Goal: Information Seeking & Learning: Learn about a topic

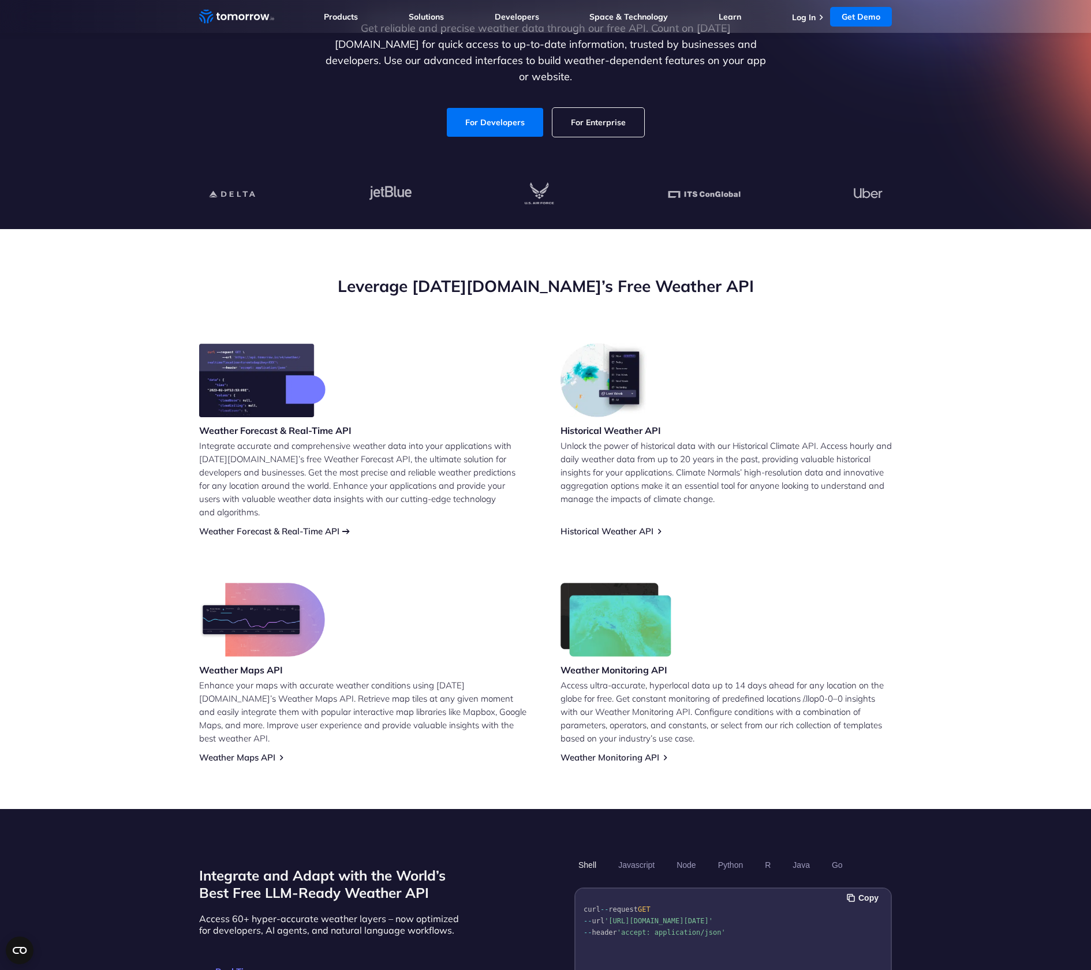
scroll to position [186, 0]
click at [317, 512] on div "Weather Forecast & Real-Time API Integrate accurate and comprehensive weather d…" at bounding box center [364, 439] width 331 height 193
click at [317, 526] on link "Weather Forecast & Real-Time API" at bounding box center [269, 531] width 140 height 11
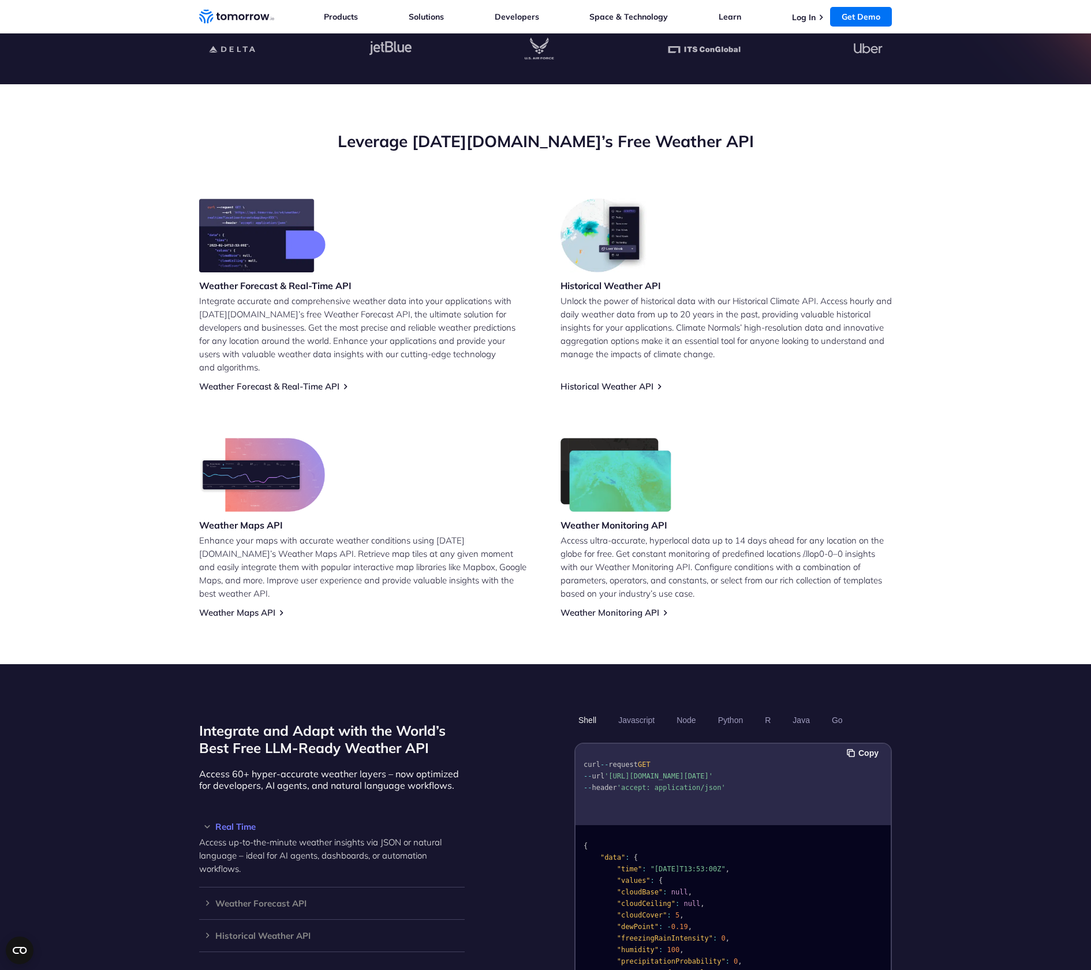
scroll to position [670, 0]
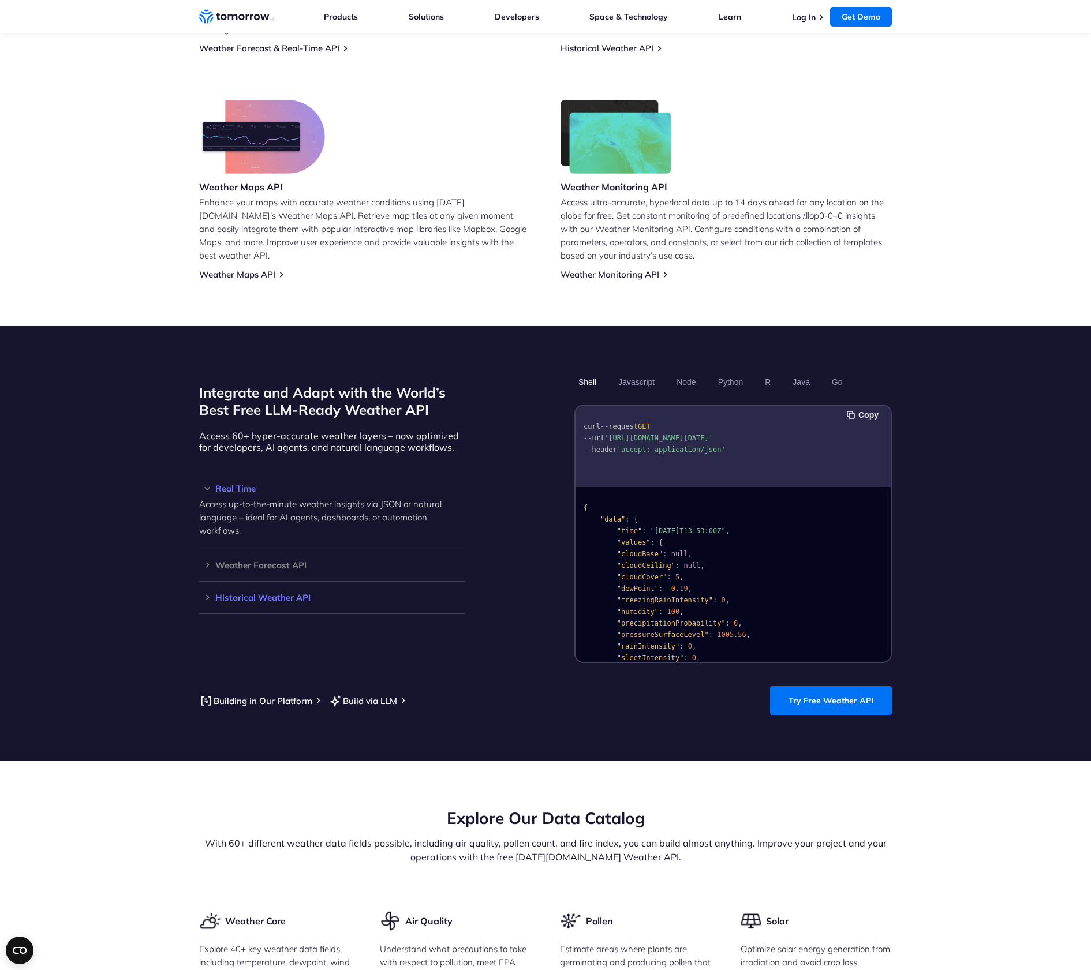
click at [273, 593] on h3 "Historical Weather API" at bounding box center [332, 597] width 266 height 9
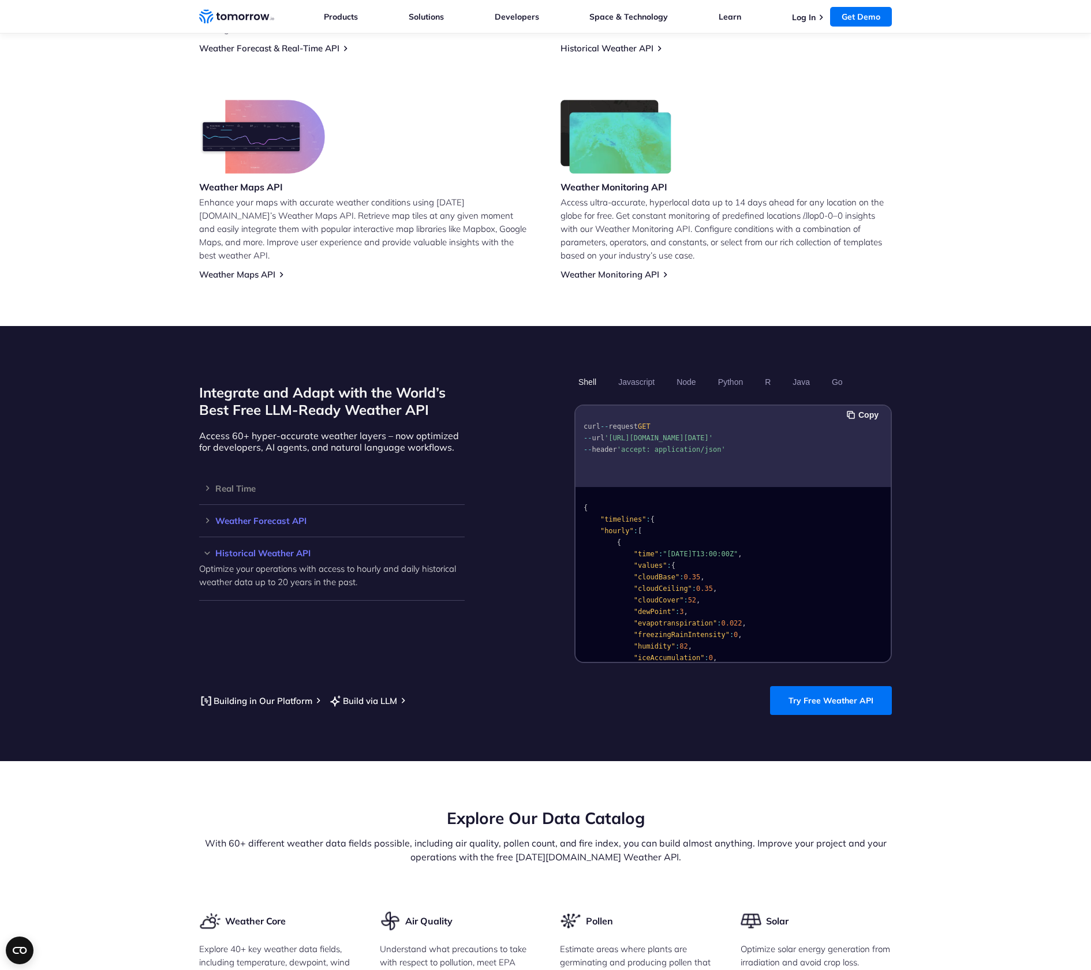
click at [291, 517] on h3 "Weather Forecast API" at bounding box center [332, 521] width 266 height 9
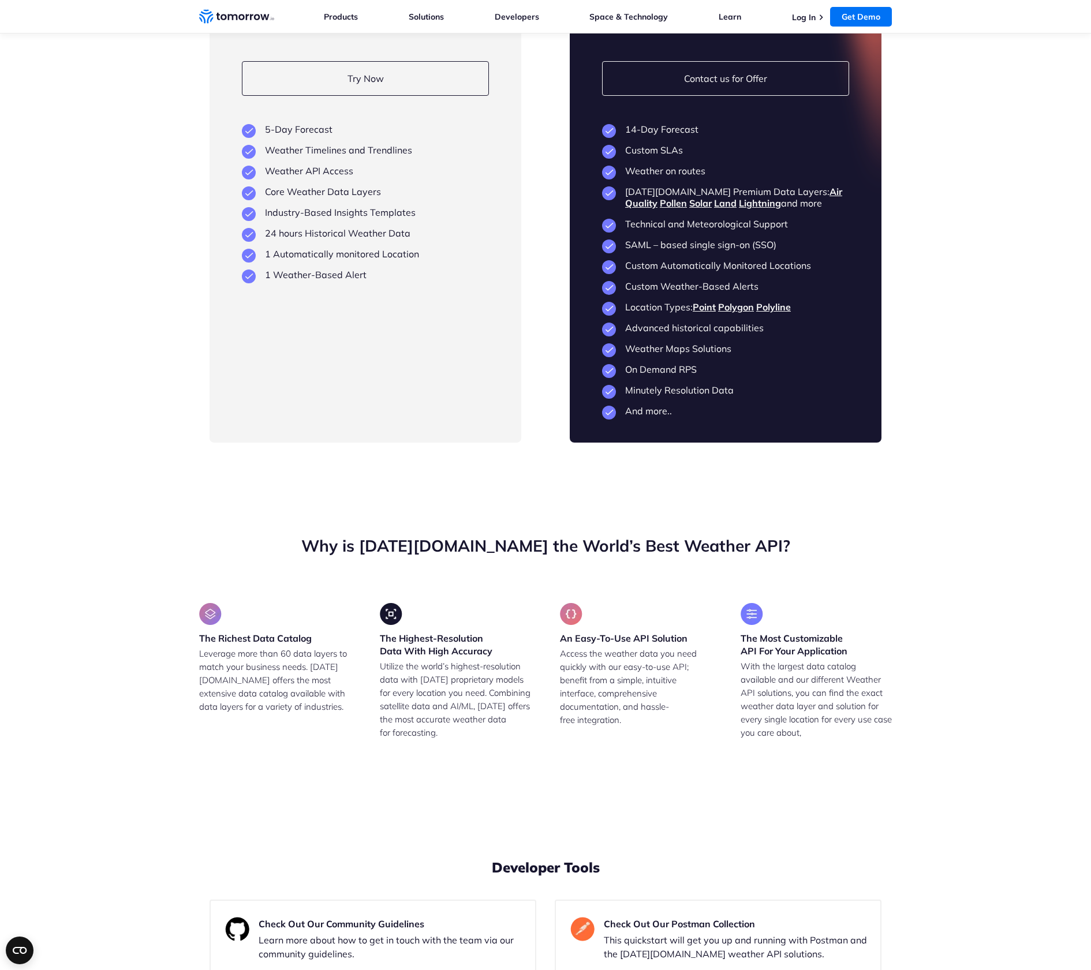
scroll to position [2567, 0]
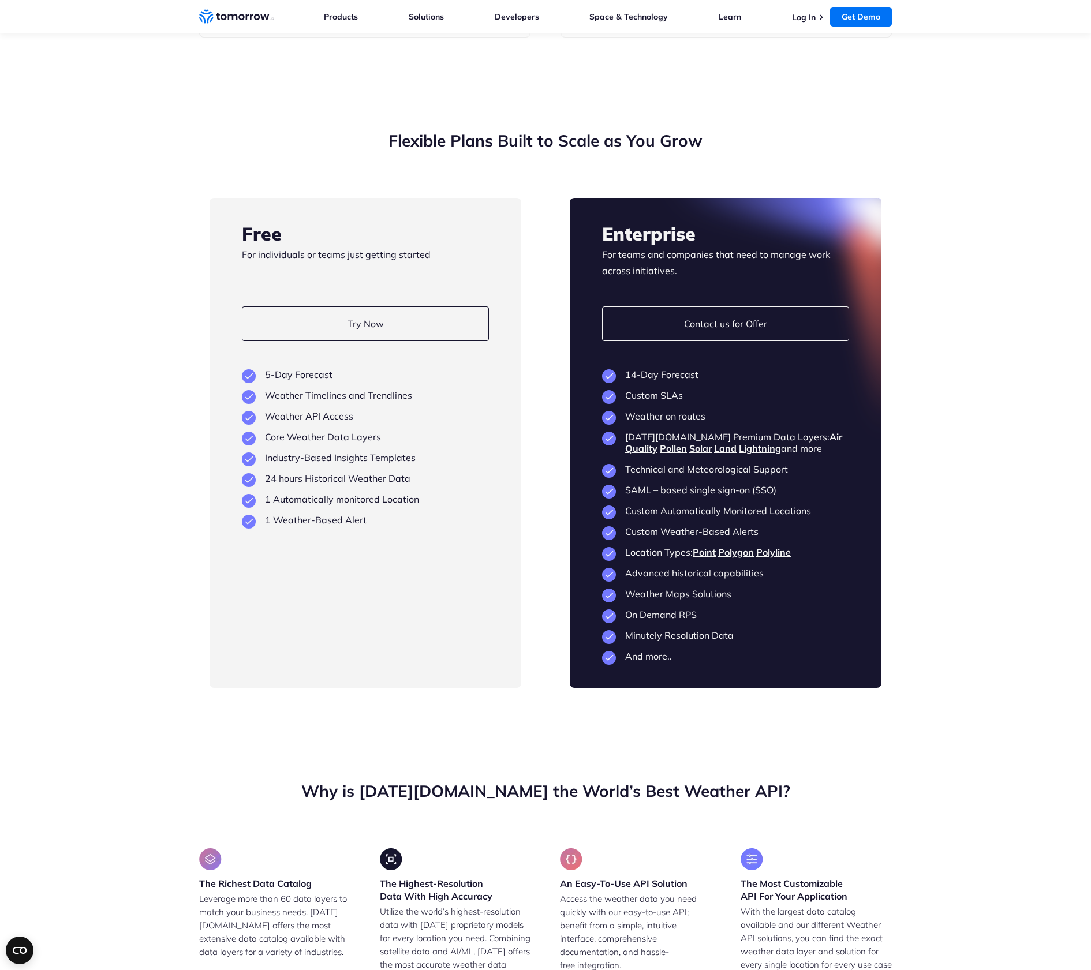
click at [679, 567] on li "Advanced historical capabilities" at bounding box center [725, 573] width 247 height 12
click at [671, 463] on li "Technical and Meteorological Support" at bounding box center [725, 469] width 247 height 12
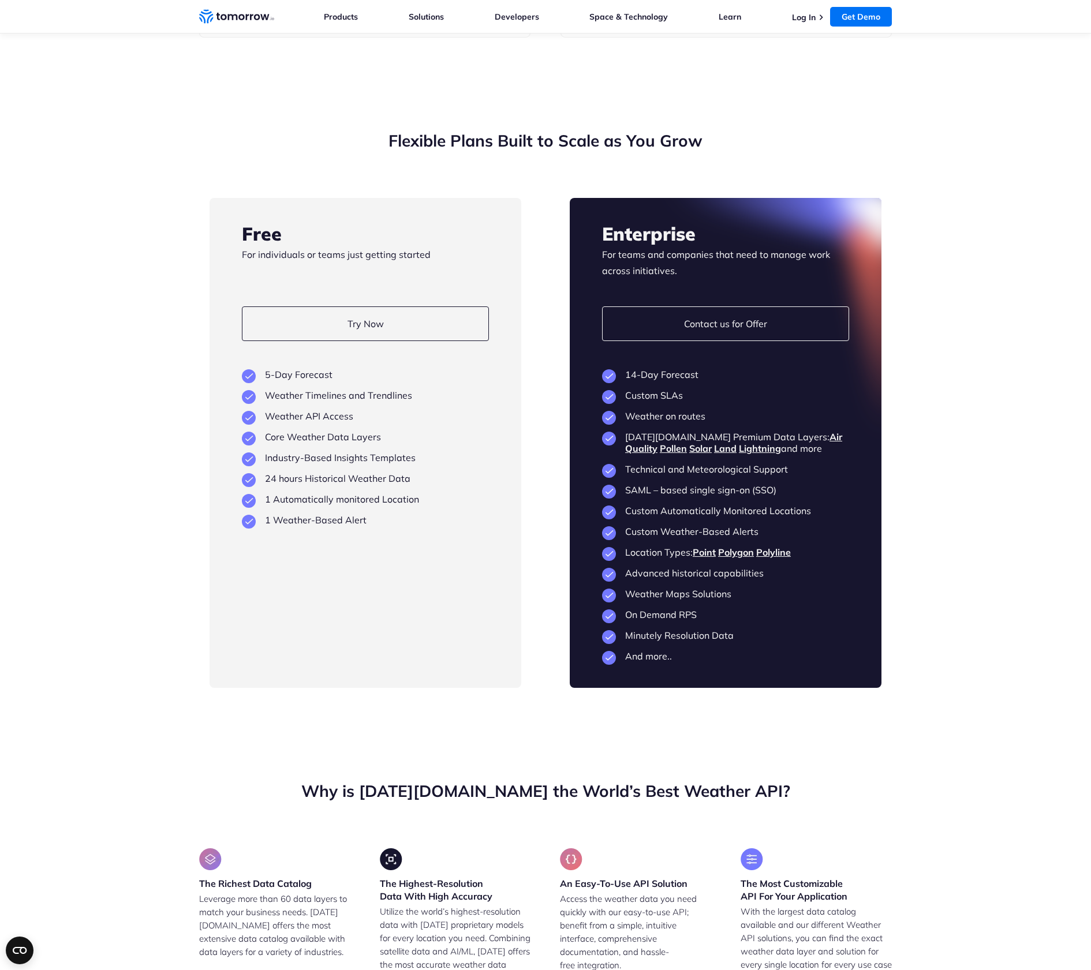
click at [671, 463] on li "Technical and Meteorological Support" at bounding box center [725, 469] width 247 height 12
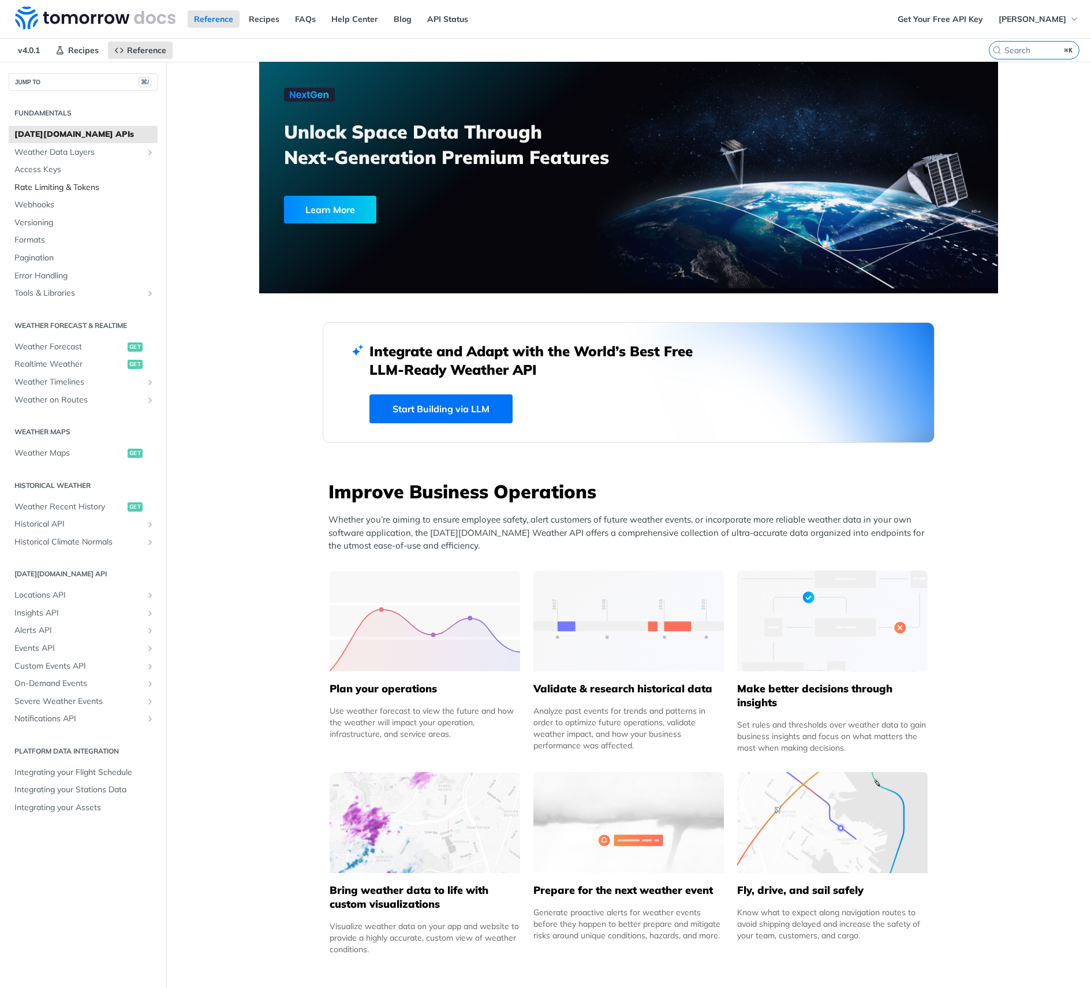
click at [53, 184] on span "Rate Limiting & Tokens" at bounding box center [84, 188] width 140 height 12
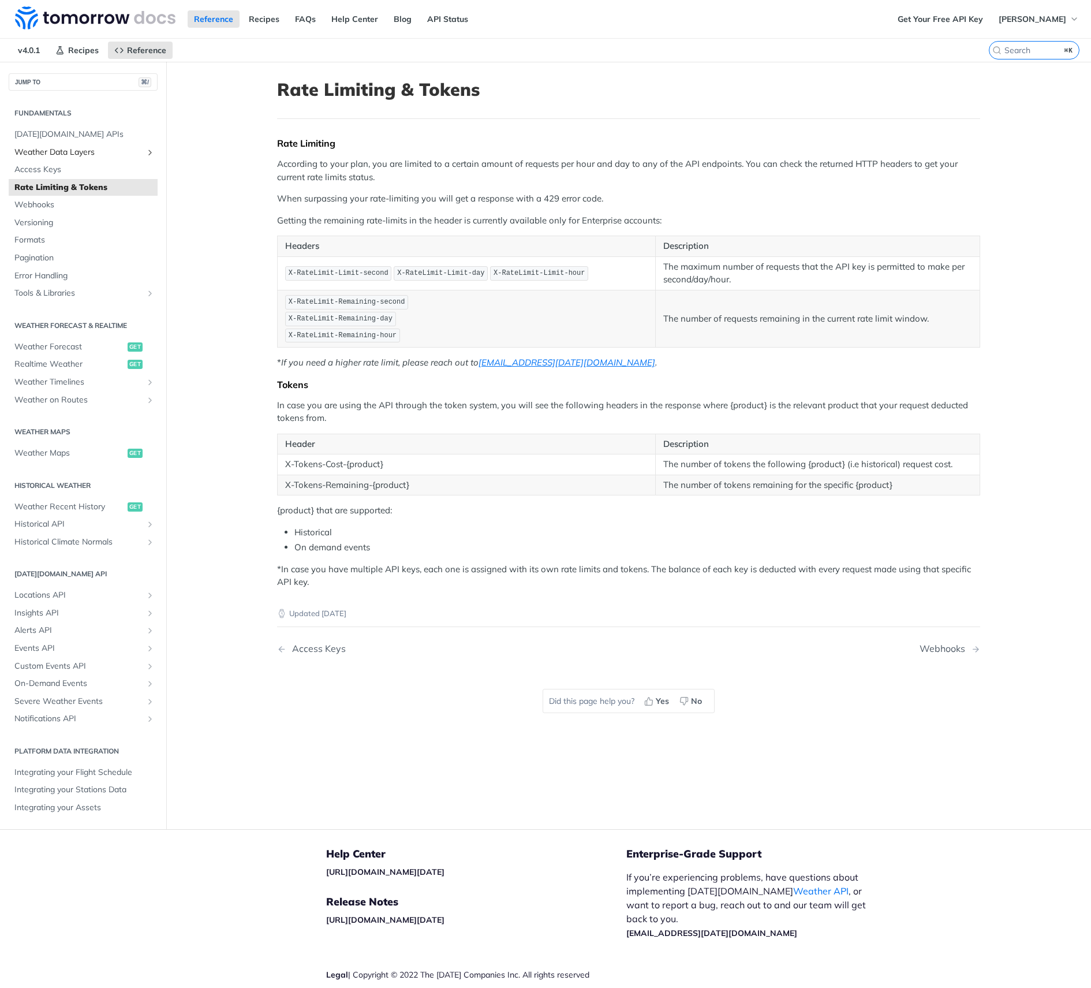
click at [95, 150] on span "Weather Data Layers" at bounding box center [78, 153] width 128 height 12
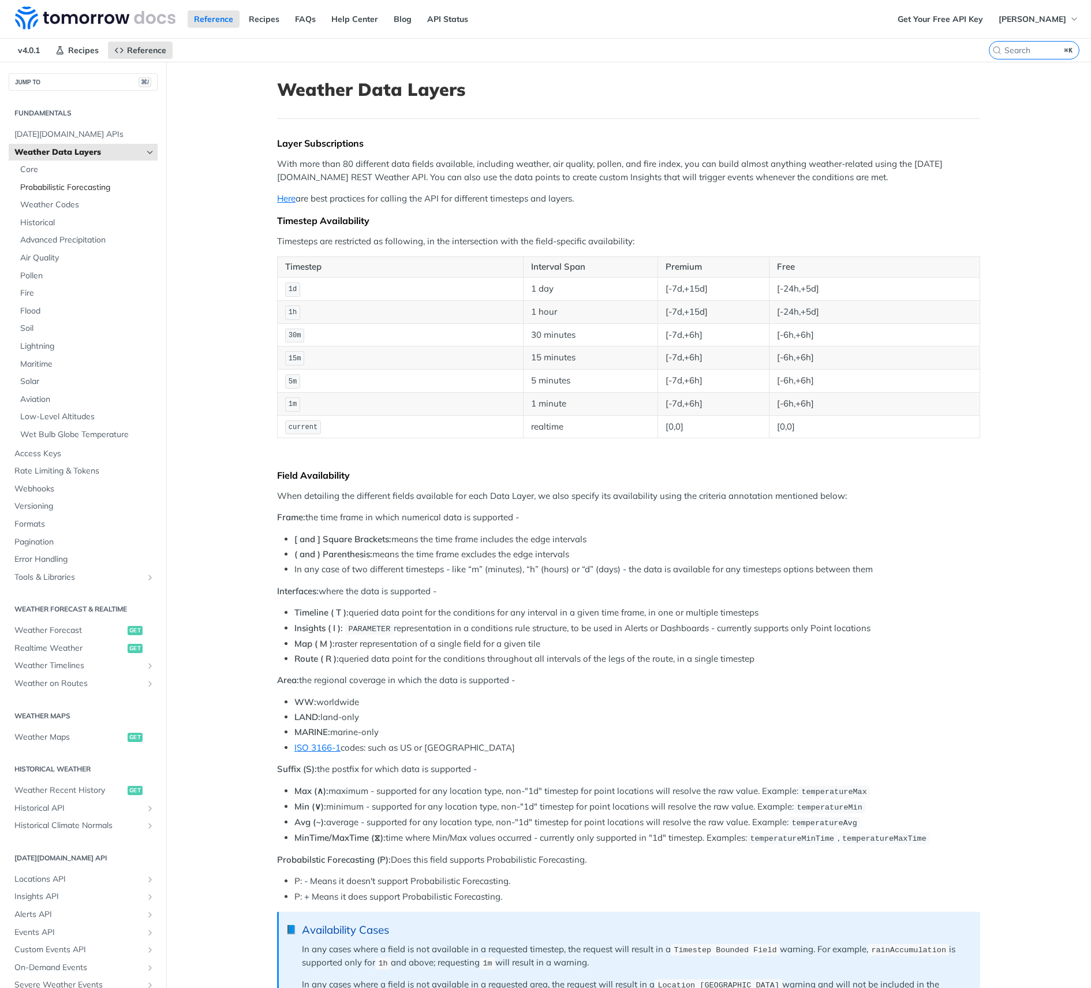
click at [73, 183] on span "Probabilistic Forecasting" at bounding box center [87, 188] width 134 height 12
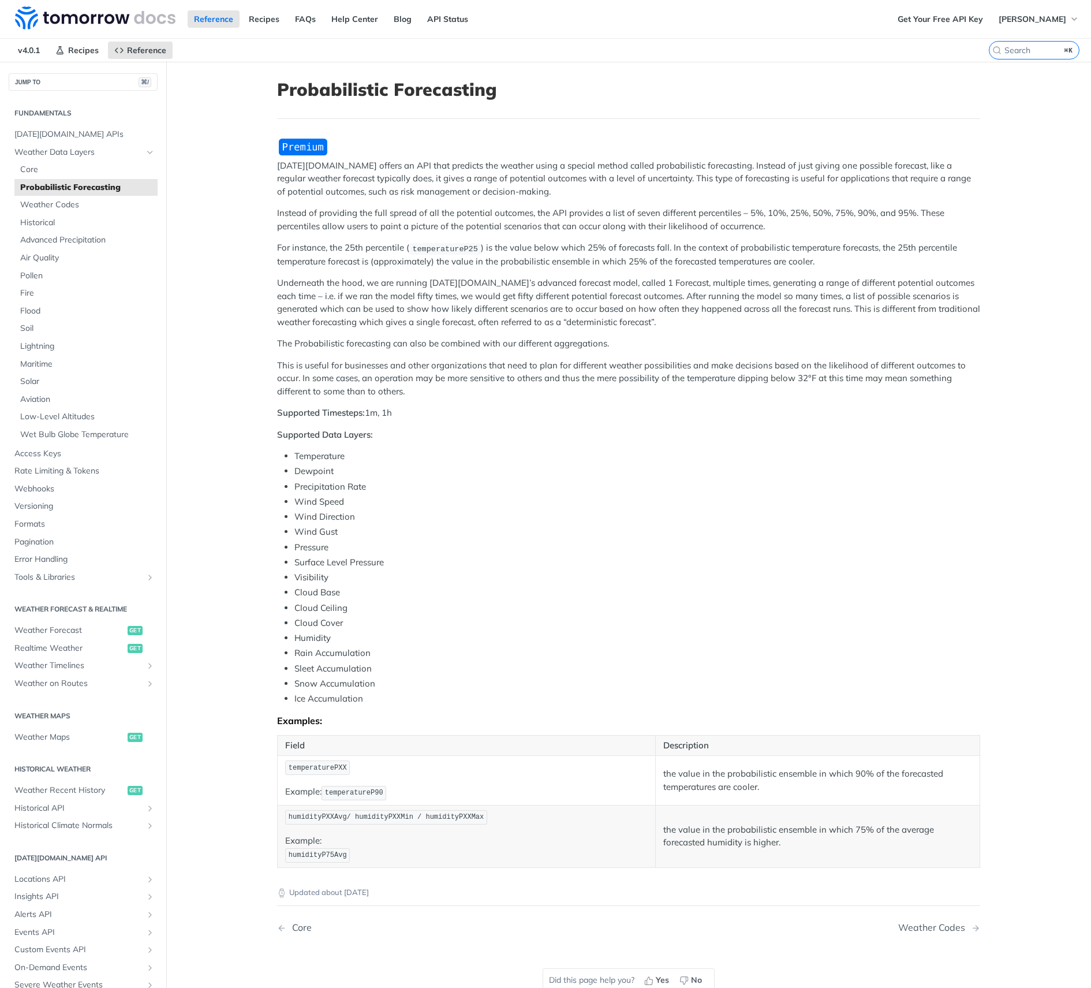
click at [298, 145] on img "Expand image" at bounding box center [303, 146] width 52 height 19
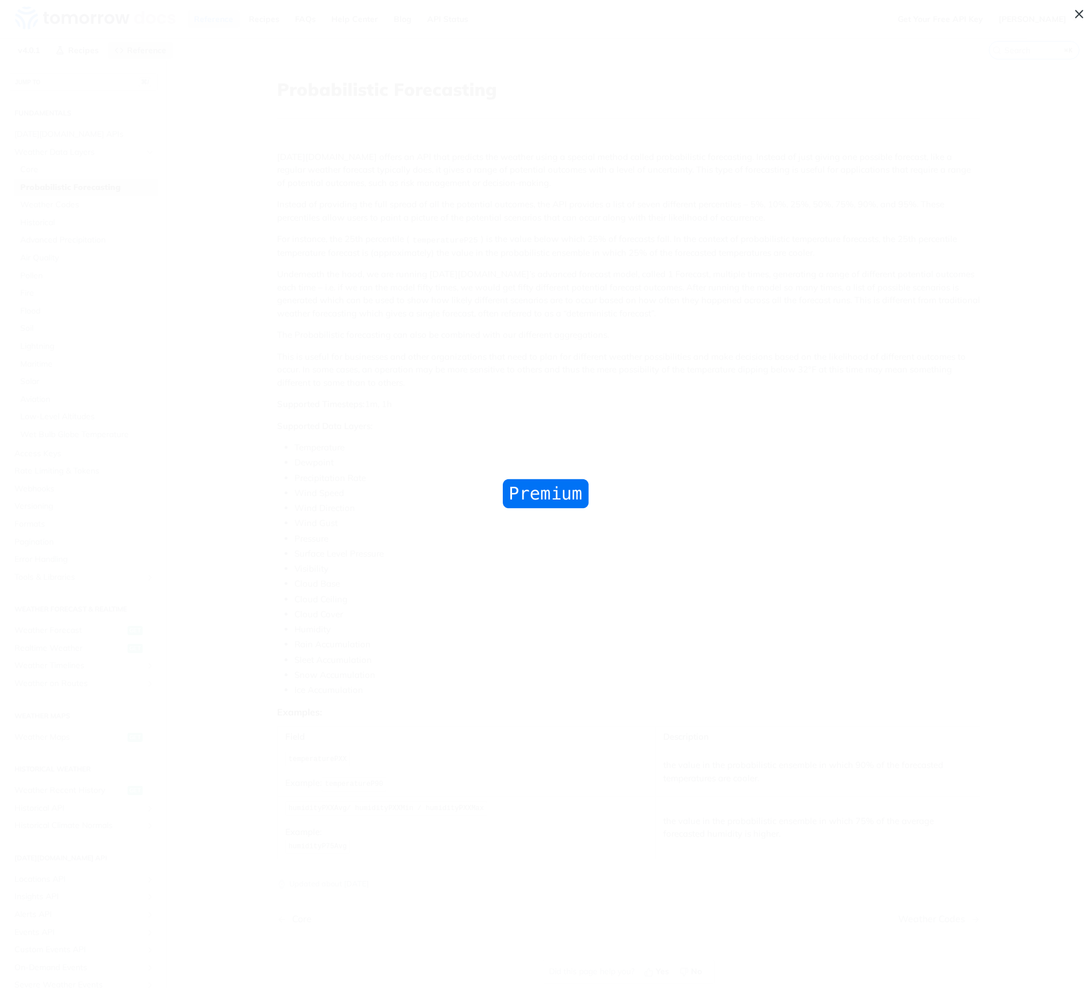
click at [298, 145] on span "Collapse image" at bounding box center [545, 494] width 1091 height 988
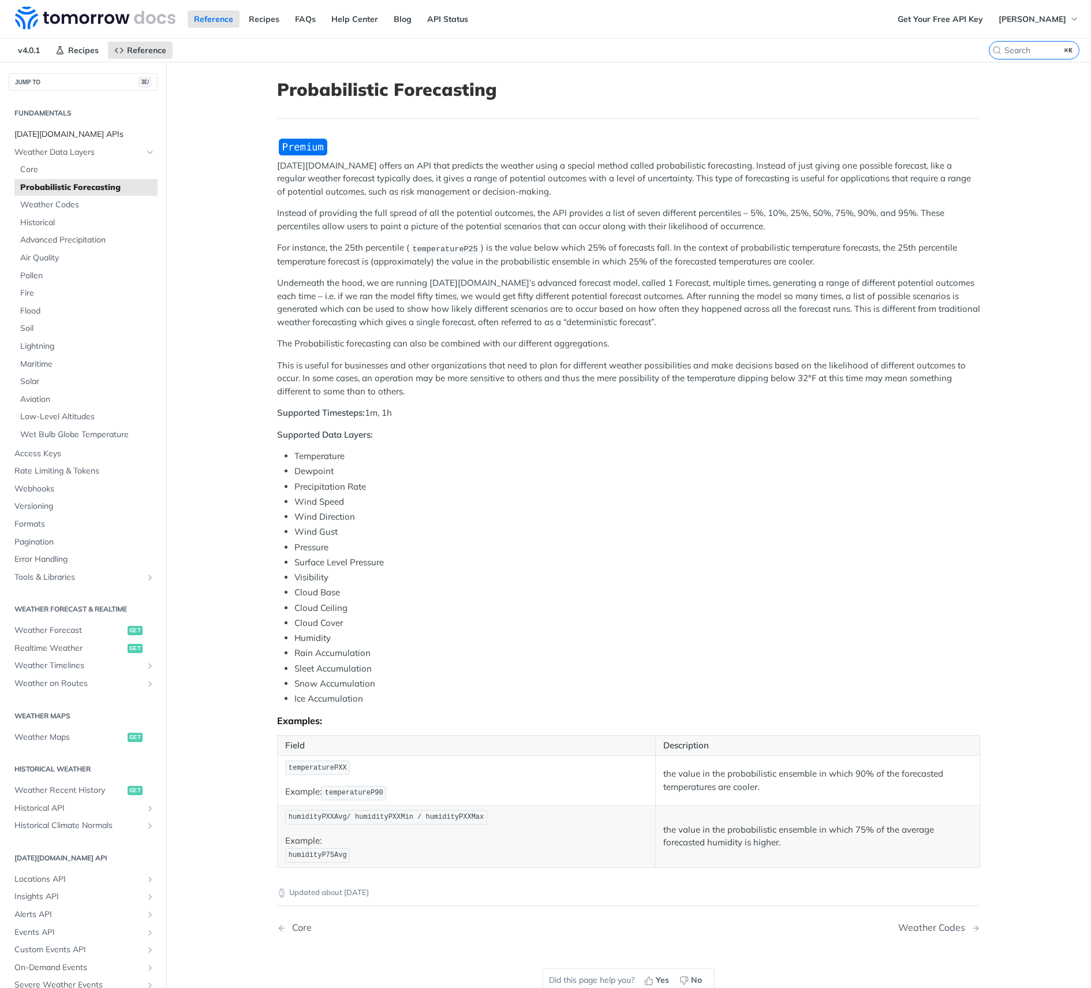
click at [59, 130] on span "[DATE][DOMAIN_NAME] APIs" at bounding box center [84, 135] width 140 height 12
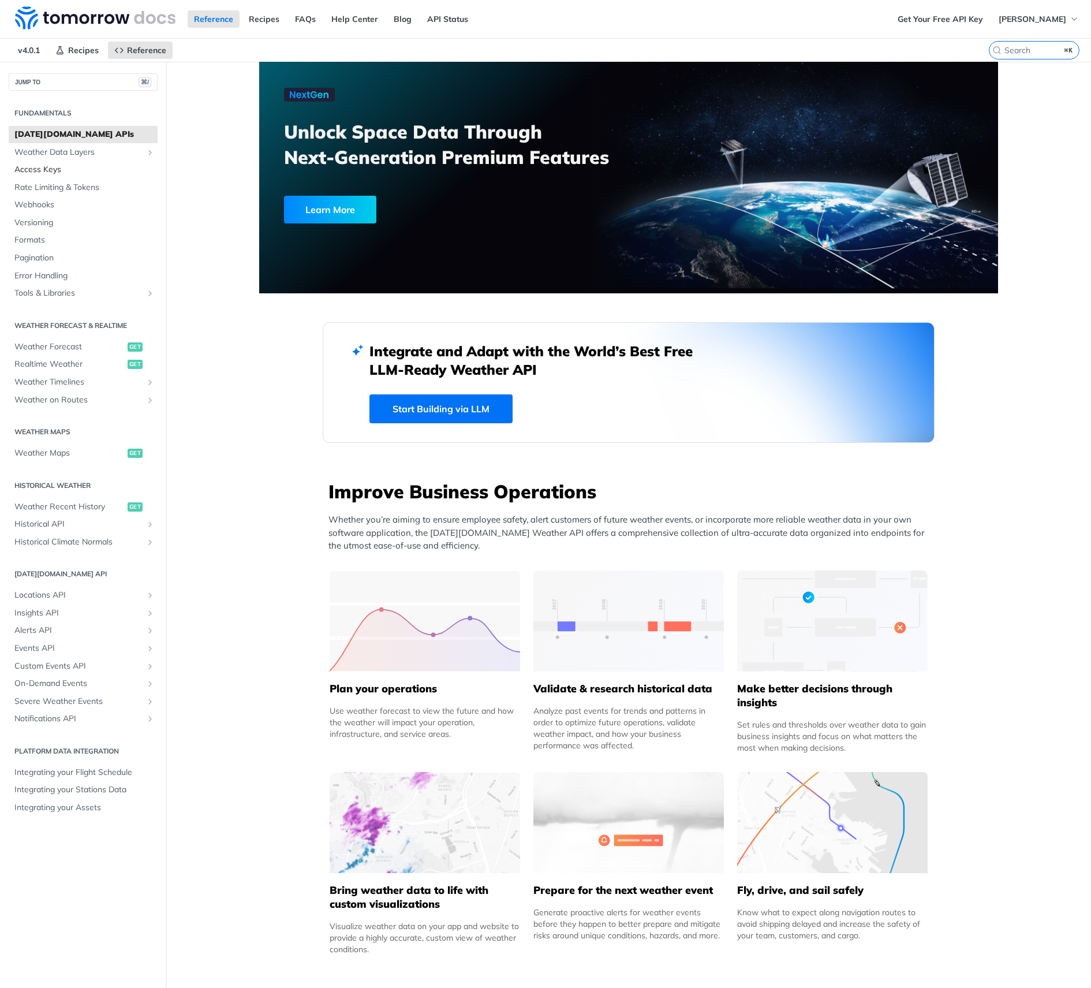
click at [42, 166] on span "Access Keys" at bounding box center [84, 170] width 140 height 12
